Goal: Task Accomplishment & Management: Manage account settings

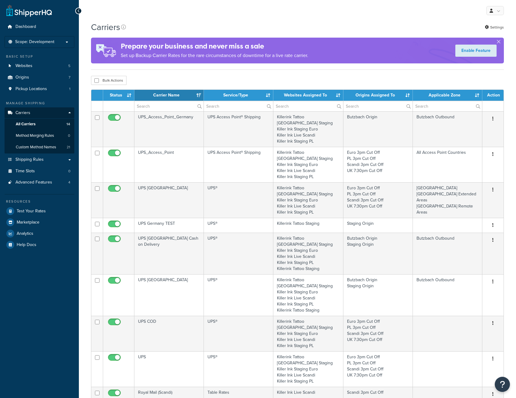
select select "15"
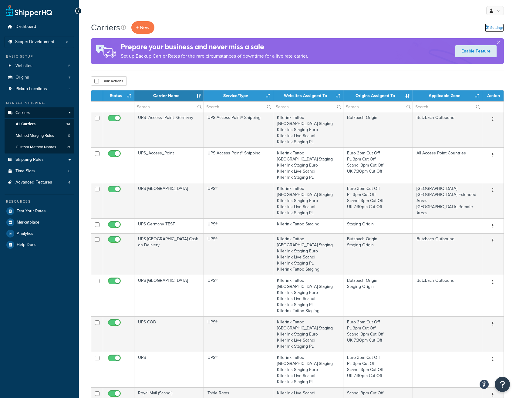
click at [494, 25] on link "Settings" at bounding box center [494, 27] width 19 height 8
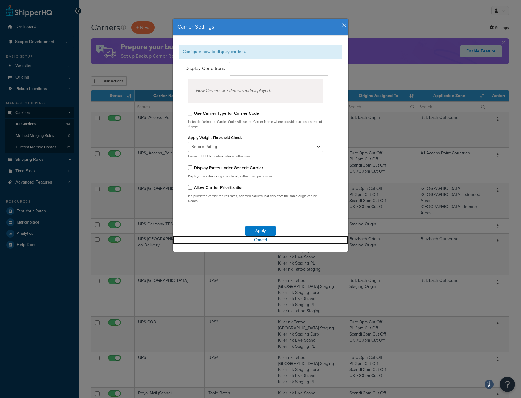
click at [256, 242] on link "Cancel" at bounding box center [260, 240] width 175 height 8
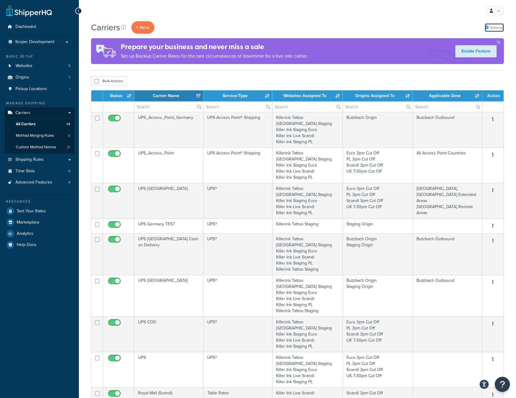
click at [492, 30] on link "Settings" at bounding box center [494, 27] width 19 height 8
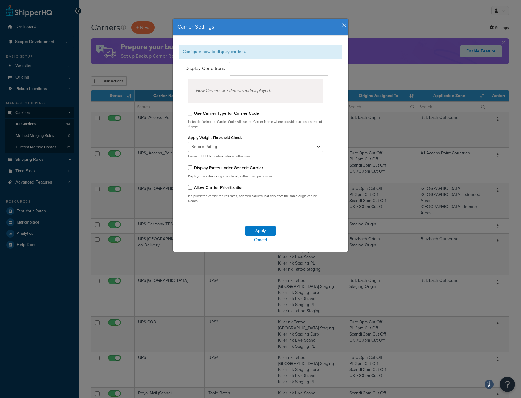
click at [342, 21] on div "Carrier Settings" at bounding box center [260, 27] width 175 height 17
click at [337, 26] on h4 "Carrier Settings" at bounding box center [260, 27] width 166 height 8
click at [342, 26] on icon "button" at bounding box center [344, 25] width 4 height 5
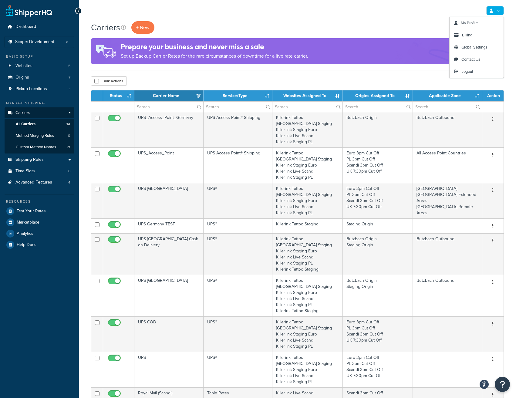
click at [492, 10] on icon at bounding box center [491, 11] width 3 height 4
click at [474, 44] on span "Global Settings" at bounding box center [475, 47] width 26 height 6
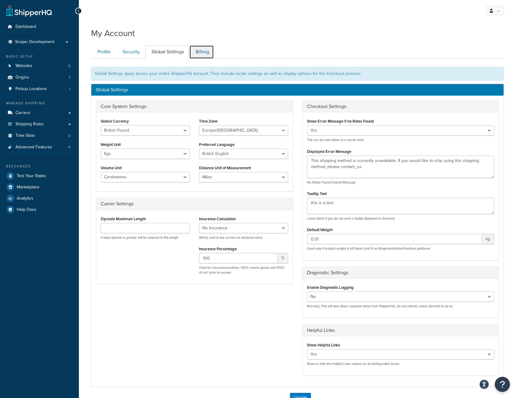
click at [201, 49] on link "Billing" at bounding box center [201, 52] width 25 height 14
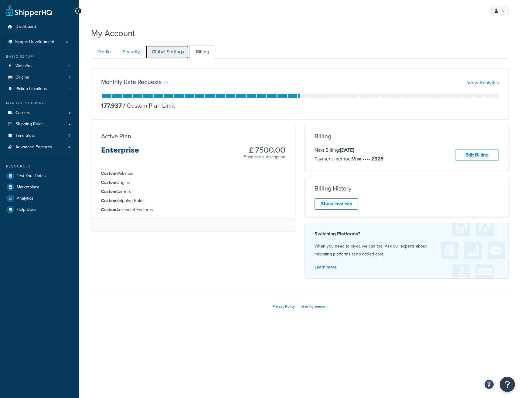
click at [162, 48] on link "Global Settings" at bounding box center [166, 52] width 43 height 14
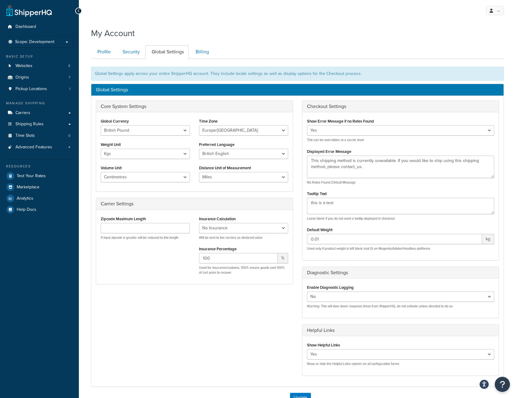
click at [243, 222] on div "Insurance Calculation No Insurance Percentage of Cart Price Product Cost Value …" at bounding box center [243, 227] width 89 height 25
click at [244, 226] on select "No Insurance Percentage of Cart Price Product Cost Value" at bounding box center [243, 228] width 89 height 10
click at [44, 39] on span "Scope: Development" at bounding box center [34, 41] width 39 height 5
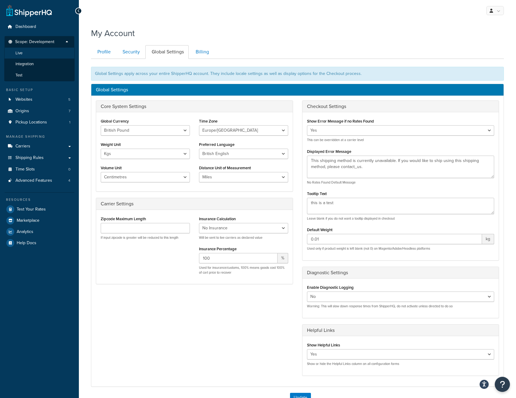
click at [24, 50] on li "Live" at bounding box center [39, 53] width 70 height 11
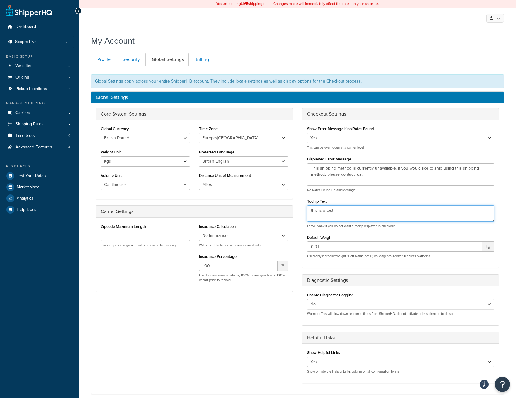
click at [363, 212] on textarea "this is a test" at bounding box center [401, 213] width 188 height 16
drag, startPoint x: 346, startPoint y: 213, endPoint x: 309, endPoint y: 213, distance: 37.0
click at [309, 213] on textarea "this is a test" at bounding box center [401, 213] width 188 height 16
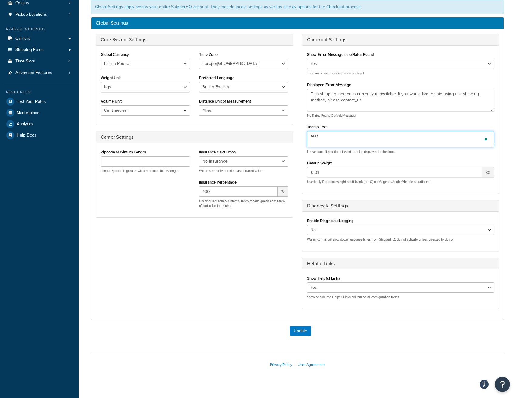
scroll to position [77, 0]
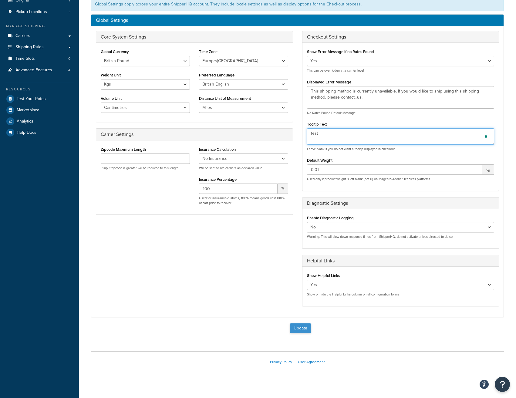
type textarea "test"
click at [293, 326] on button "Update" at bounding box center [300, 328] width 21 height 10
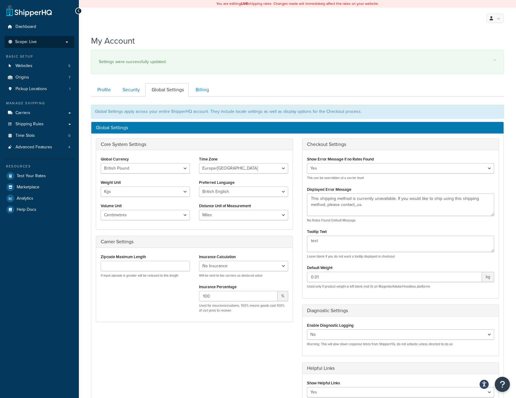
click at [41, 43] on p "Scope: Live" at bounding box center [39, 41] width 64 height 5
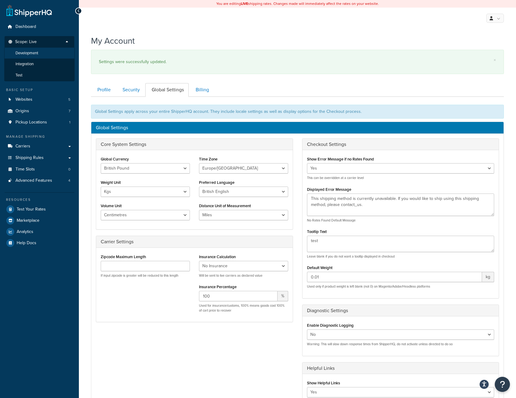
click at [31, 52] on span "Development" at bounding box center [26, 53] width 23 height 5
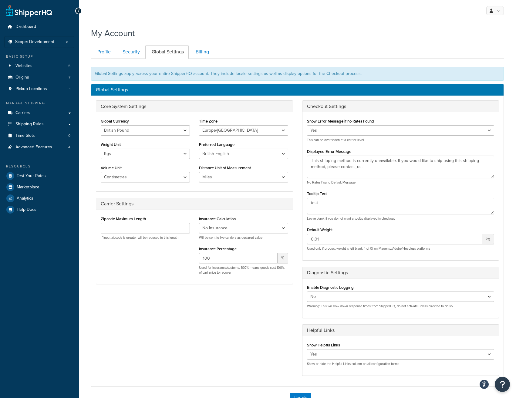
click at [324, 29] on div "My Account" at bounding box center [297, 31] width 413 height 15
click at [256, 178] on select "Miles Kilometers" at bounding box center [243, 177] width 89 height 10
select select "KM"
click at [199, 172] on select "Miles Kilometers" at bounding box center [243, 177] width 89 height 10
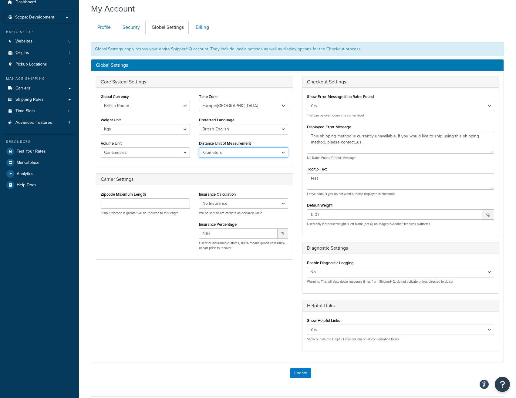
scroll to position [68, 0]
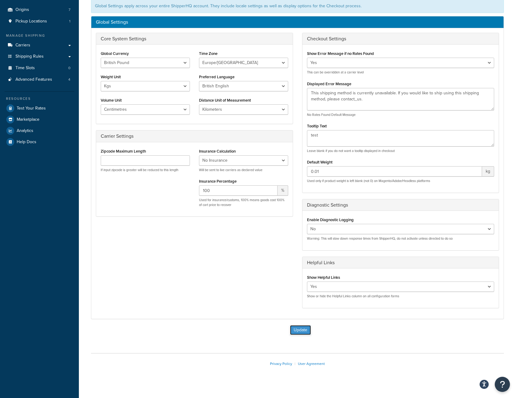
click at [299, 326] on button "Update" at bounding box center [300, 330] width 21 height 10
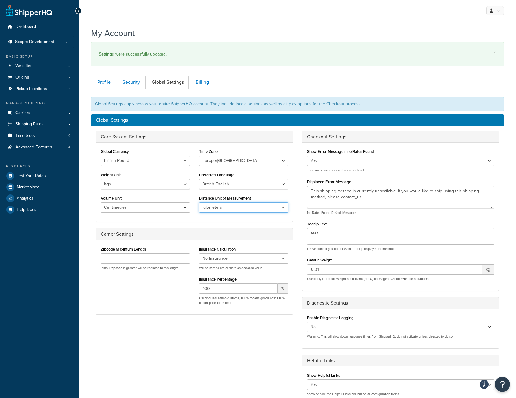
click at [218, 204] on select "Miles Kilometers" at bounding box center [243, 207] width 89 height 10
select select "MI"
click at [199, 202] on select "Miles Kilometers" at bounding box center [243, 207] width 89 height 10
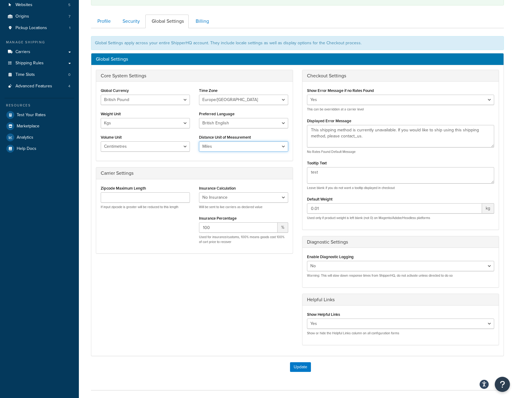
scroll to position [104, 0]
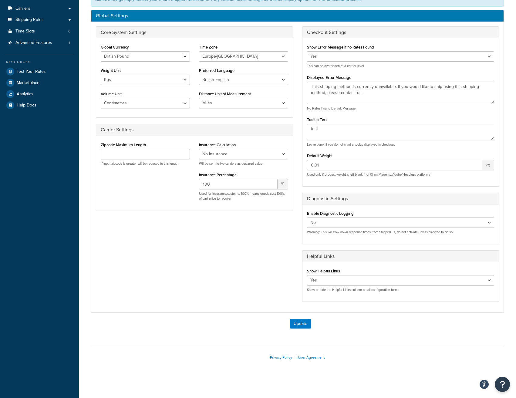
click at [305, 330] on div "Update" at bounding box center [297, 327] width 413 height 16
click at [301, 325] on button "Update" at bounding box center [300, 324] width 21 height 10
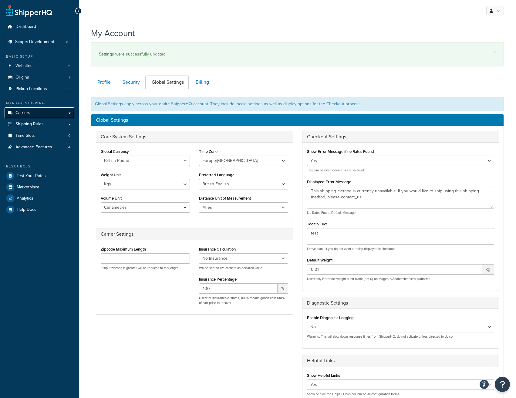
click at [27, 115] on span "Carriers" at bounding box center [22, 112] width 15 height 5
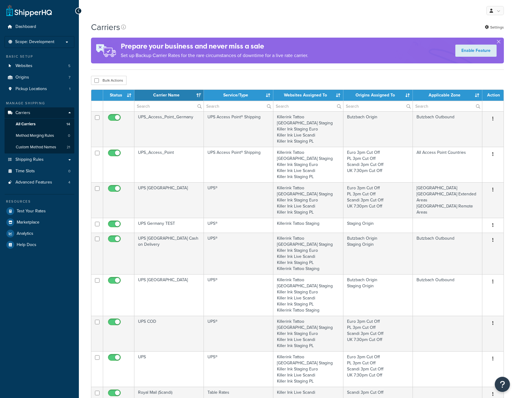
select select "15"
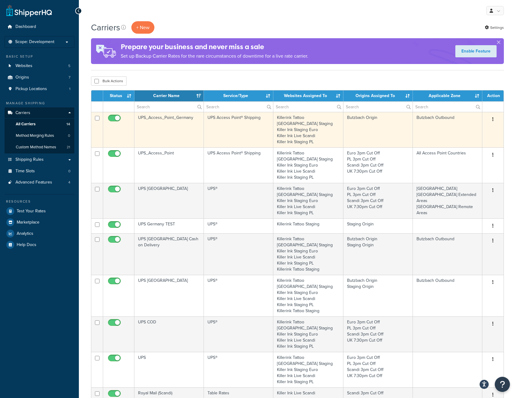
click at [488, 116] on div "Edit Duplicate [GEOGRAPHIC_DATA]" at bounding box center [493, 120] width 14 height 10
click at [492, 118] on button "button" at bounding box center [493, 120] width 8 height 10
click at [468, 132] on link "Edit" at bounding box center [469, 131] width 48 height 12
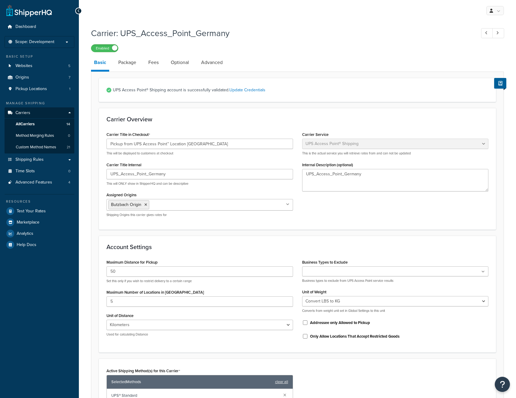
select select "accessPoint"
select select "KM"
select select "convert_lb_kg"
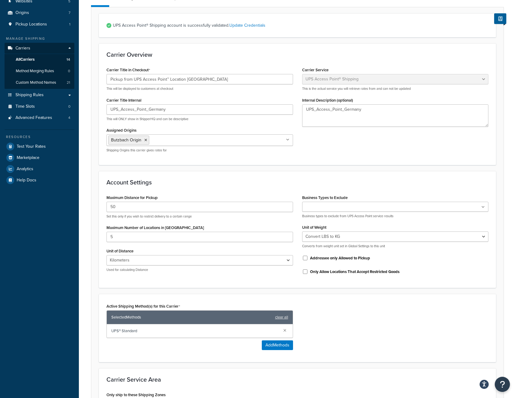
scroll to position [67, 0]
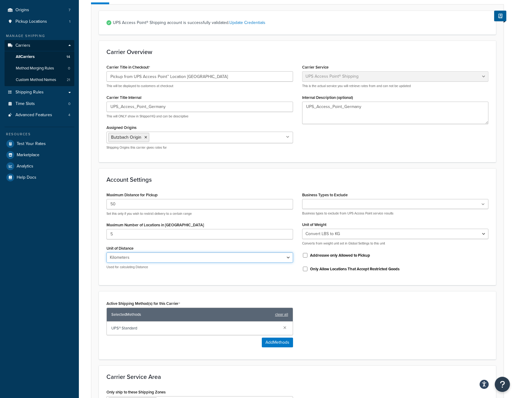
click at [204, 260] on select "Miles Kilometers" at bounding box center [200, 257] width 187 height 10
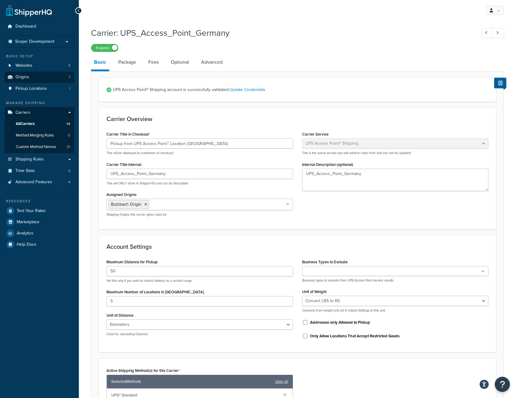
scroll to position [0, 0]
